Goal: Navigation & Orientation: Find specific page/section

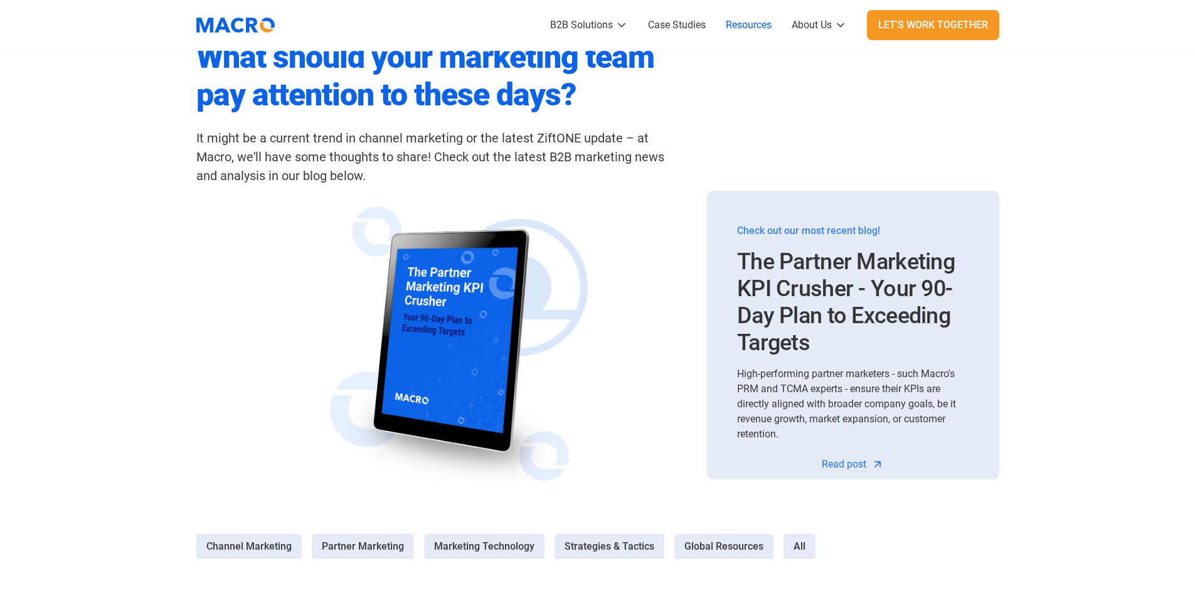
scroll to position [376, 0]
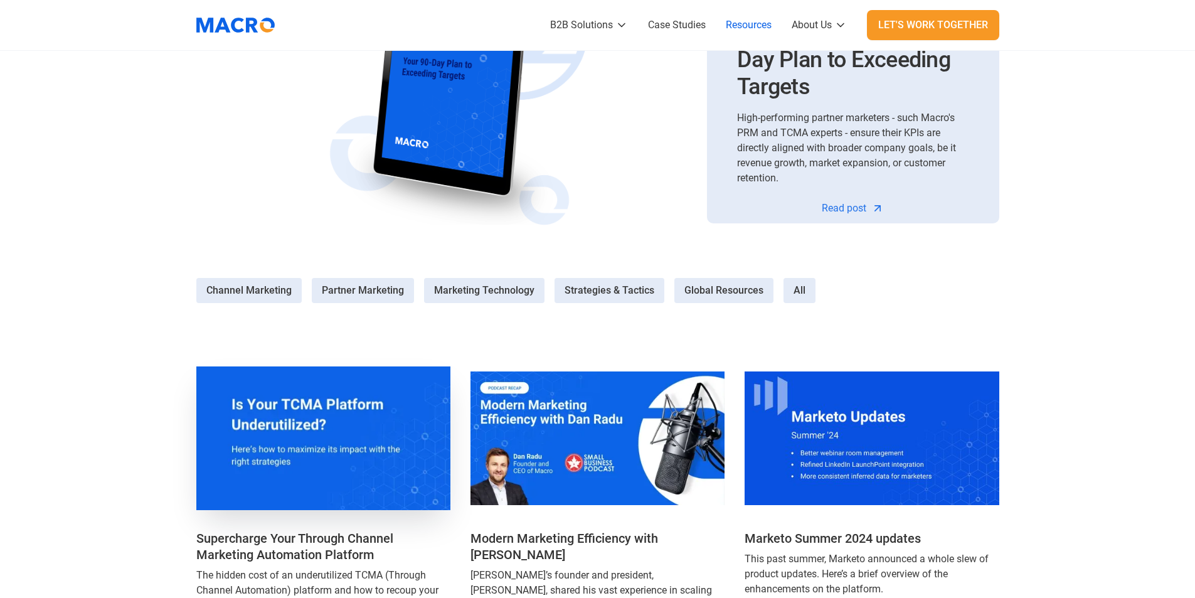
click at [359, 467] on img at bounding box center [322, 438] width 267 height 151
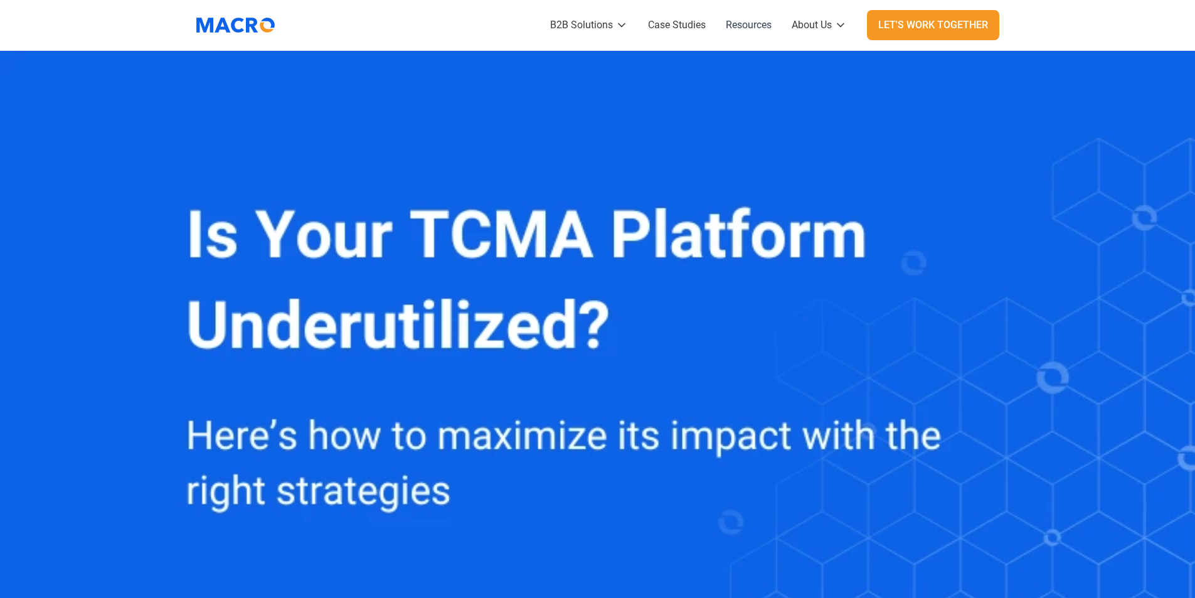
click at [730, 20] on link "Resources" at bounding box center [749, 25] width 66 height 50
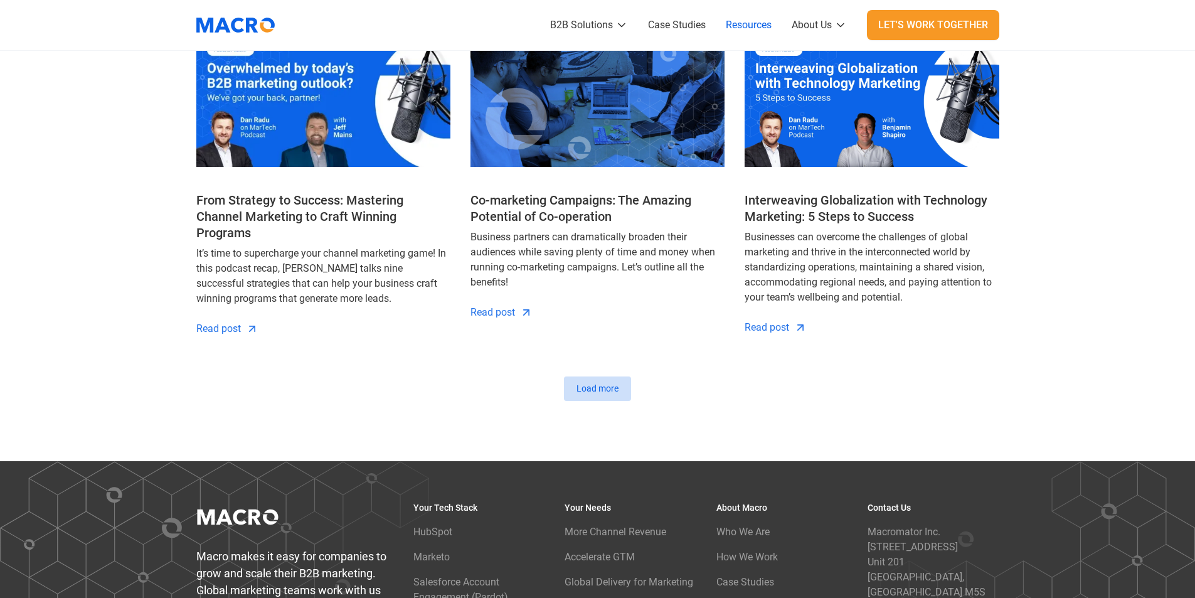
scroll to position [1443, 0]
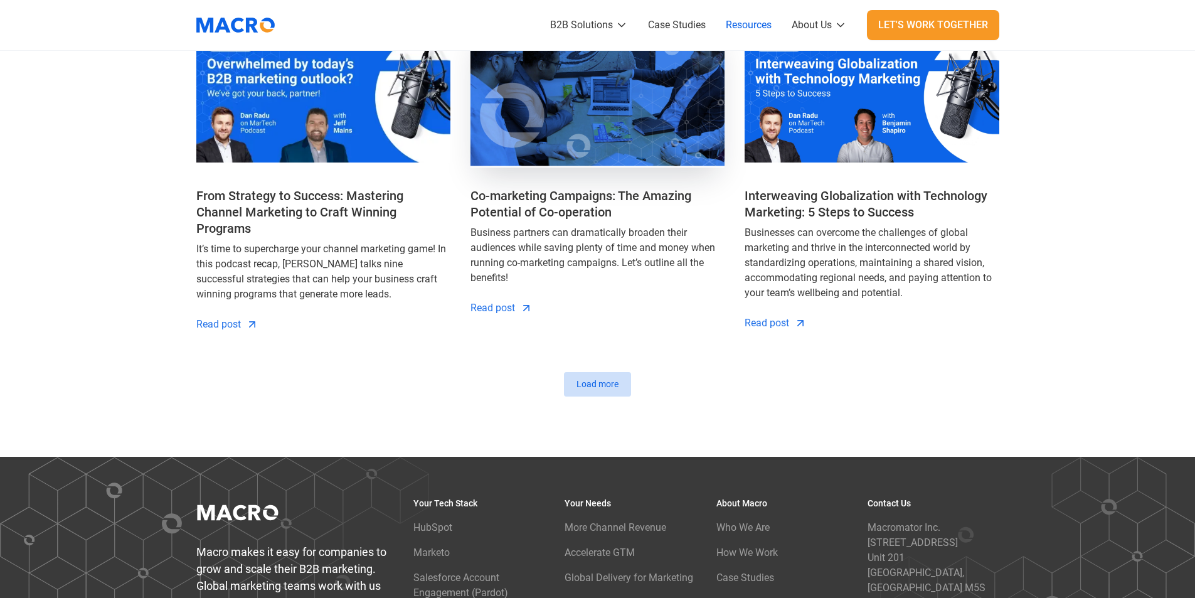
click at [667, 109] on img at bounding box center [597, 95] width 267 height 151
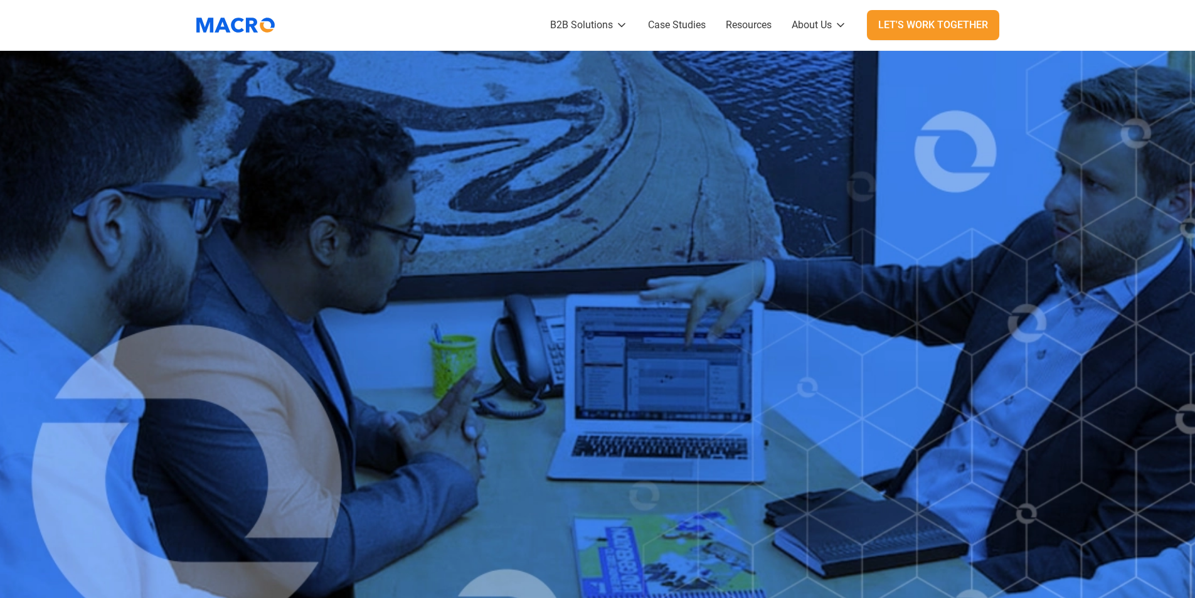
scroll to position [439, 0]
